Goal: Task Accomplishment & Management: Use online tool/utility

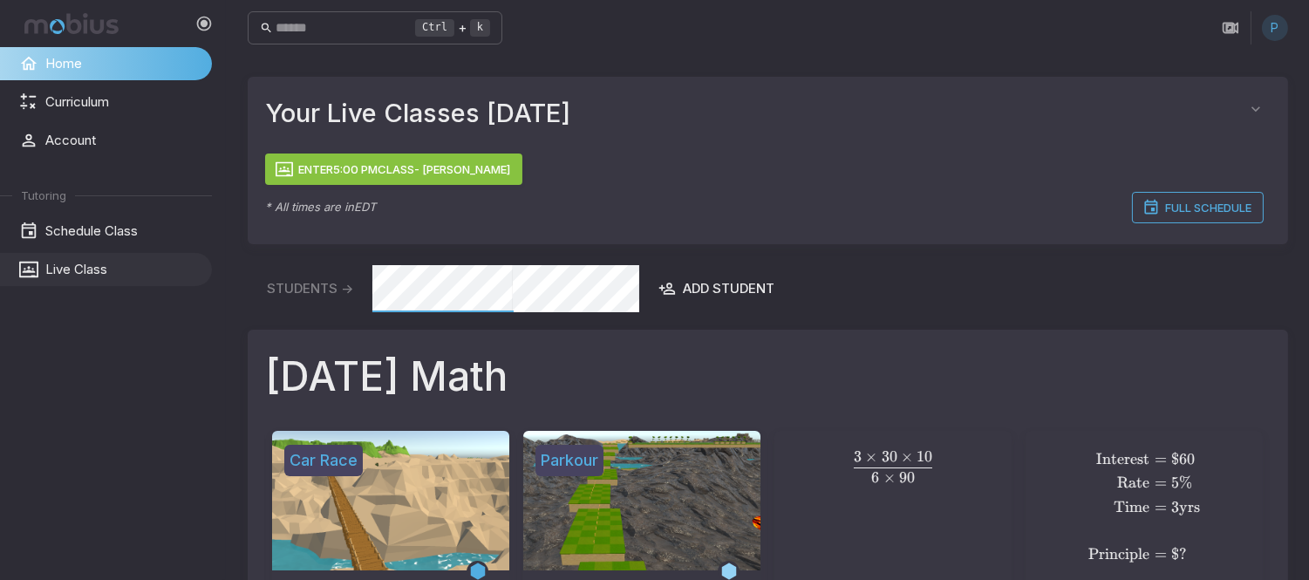
click at [88, 274] on span "Live Class" at bounding box center [122, 269] width 154 height 19
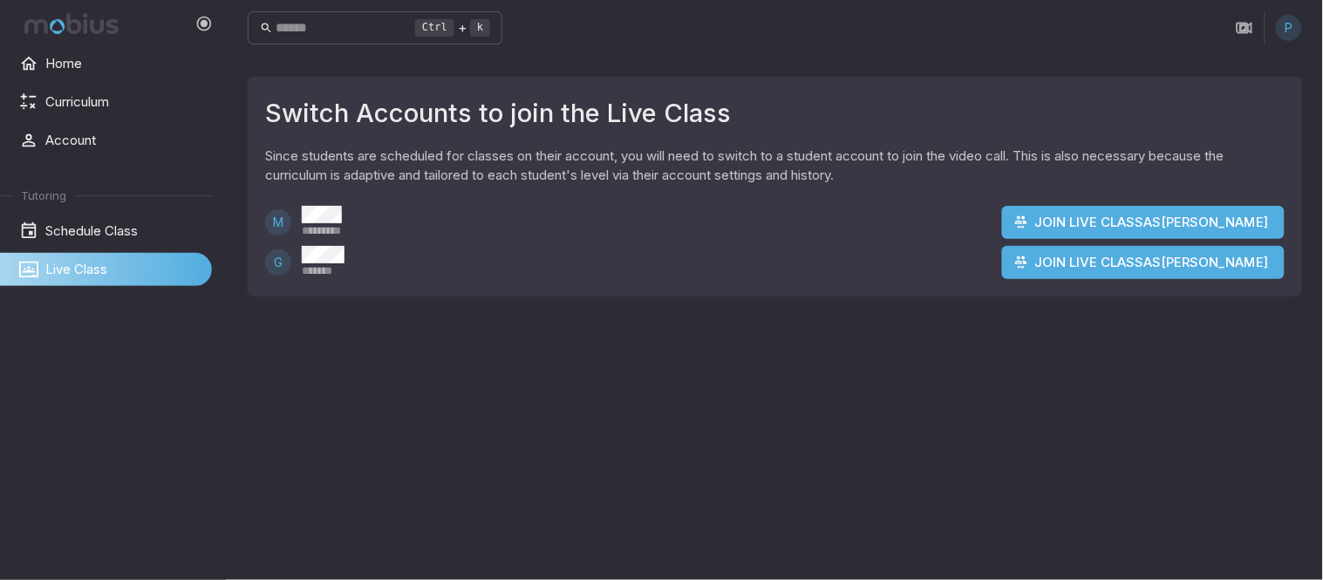
click at [1090, 214] on button "Join Live Class as Miguel" at bounding box center [1143, 222] width 282 height 33
